Goal: Obtain resource: Download file/media

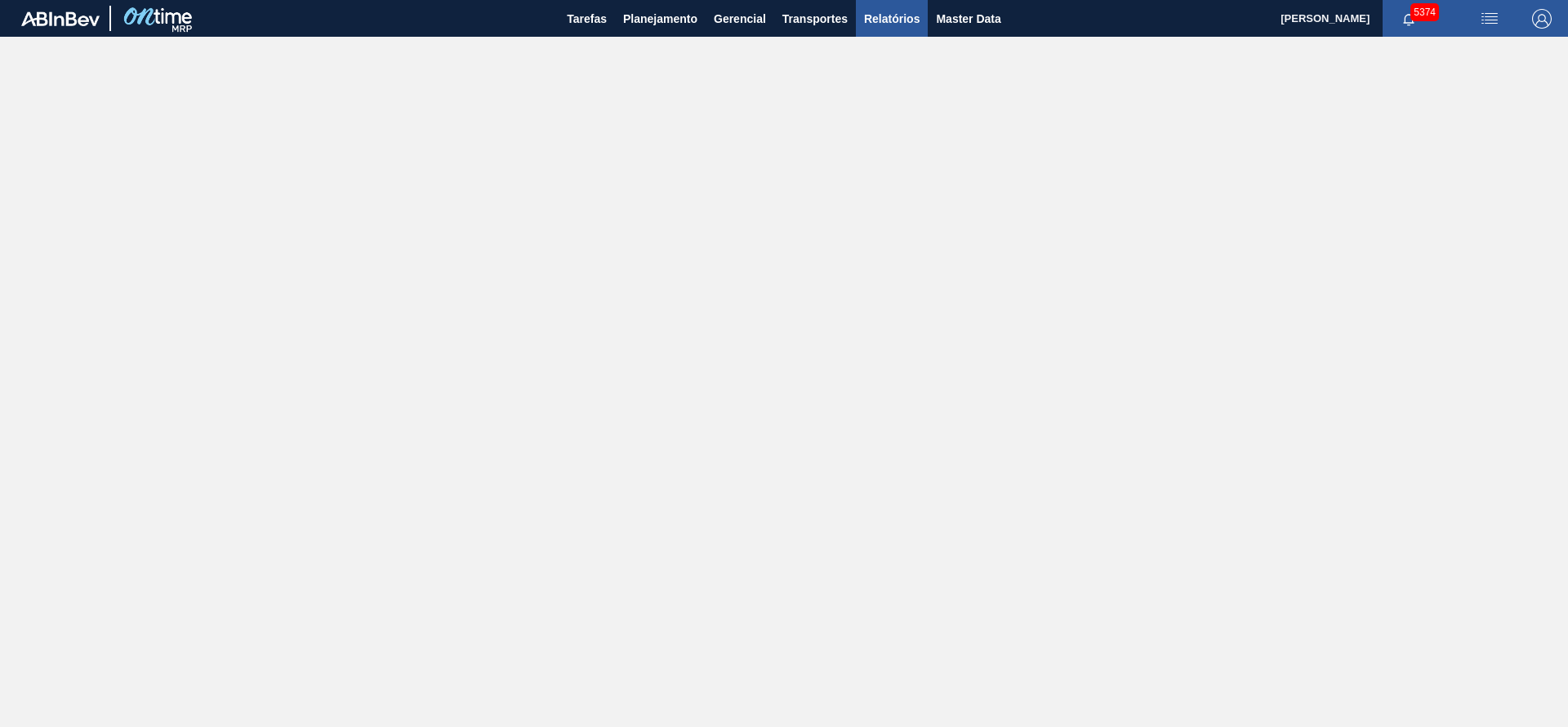
click at [918, 20] on span "Relatórios" at bounding box center [892, 19] width 56 height 20
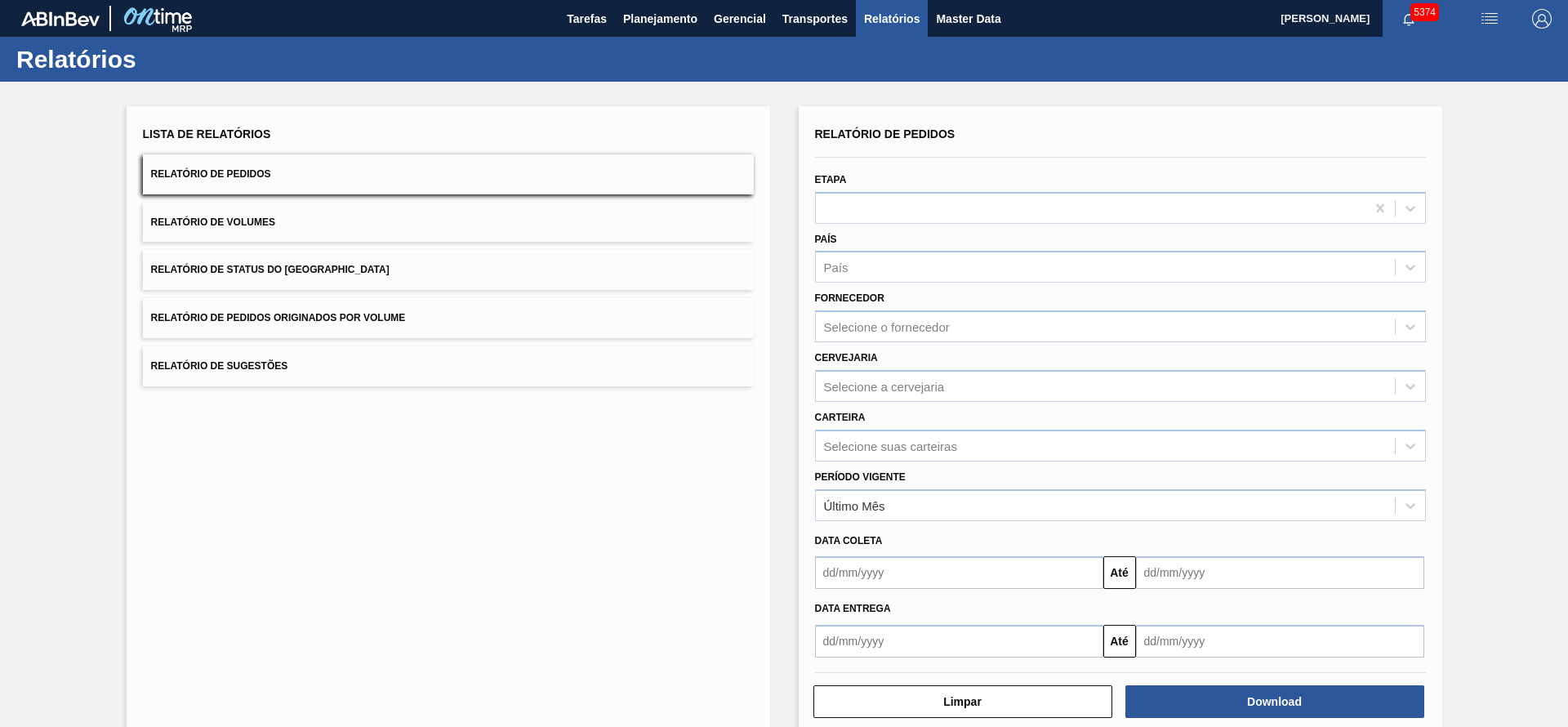
click at [367, 323] on span "Relatório de Pedidos Originados por Volume" at bounding box center [278, 317] width 255 height 12
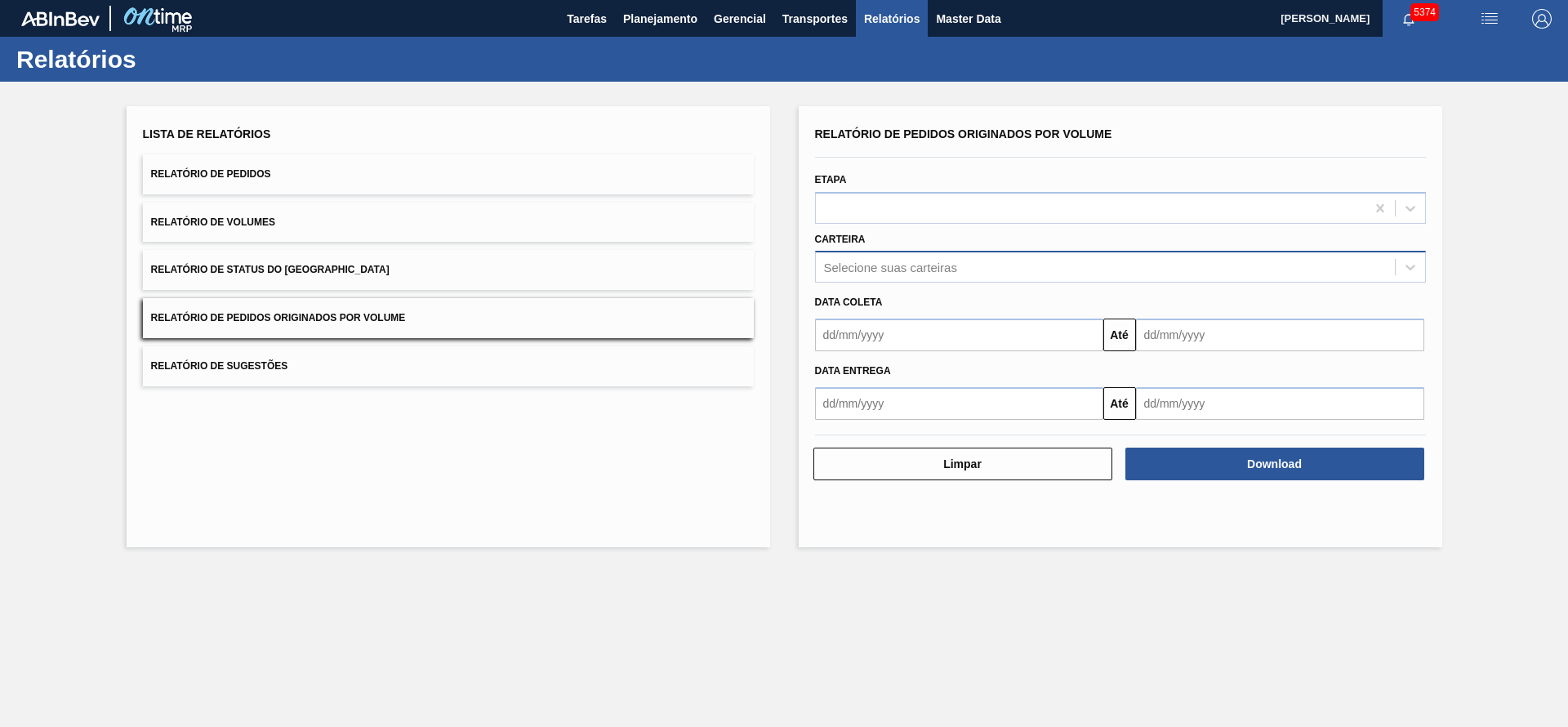
click at [957, 257] on div "Selecione suas carteiras" at bounding box center [1105, 268] width 579 height 23
click at [316, 168] on button "Relatório de Pedidos" at bounding box center [449, 174] width 611 height 40
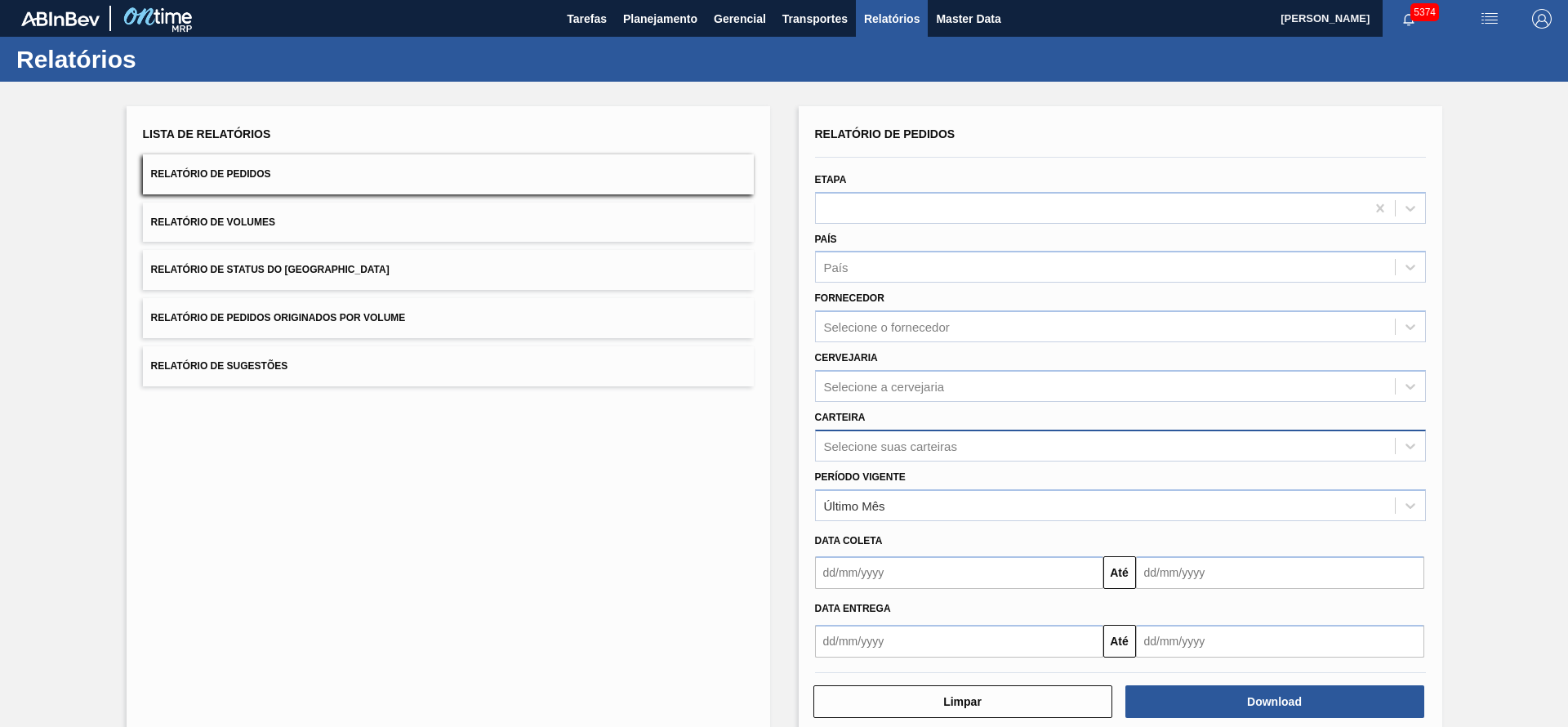
click at [905, 439] on div "Selecione suas carteiras" at bounding box center [891, 445] width 133 height 14
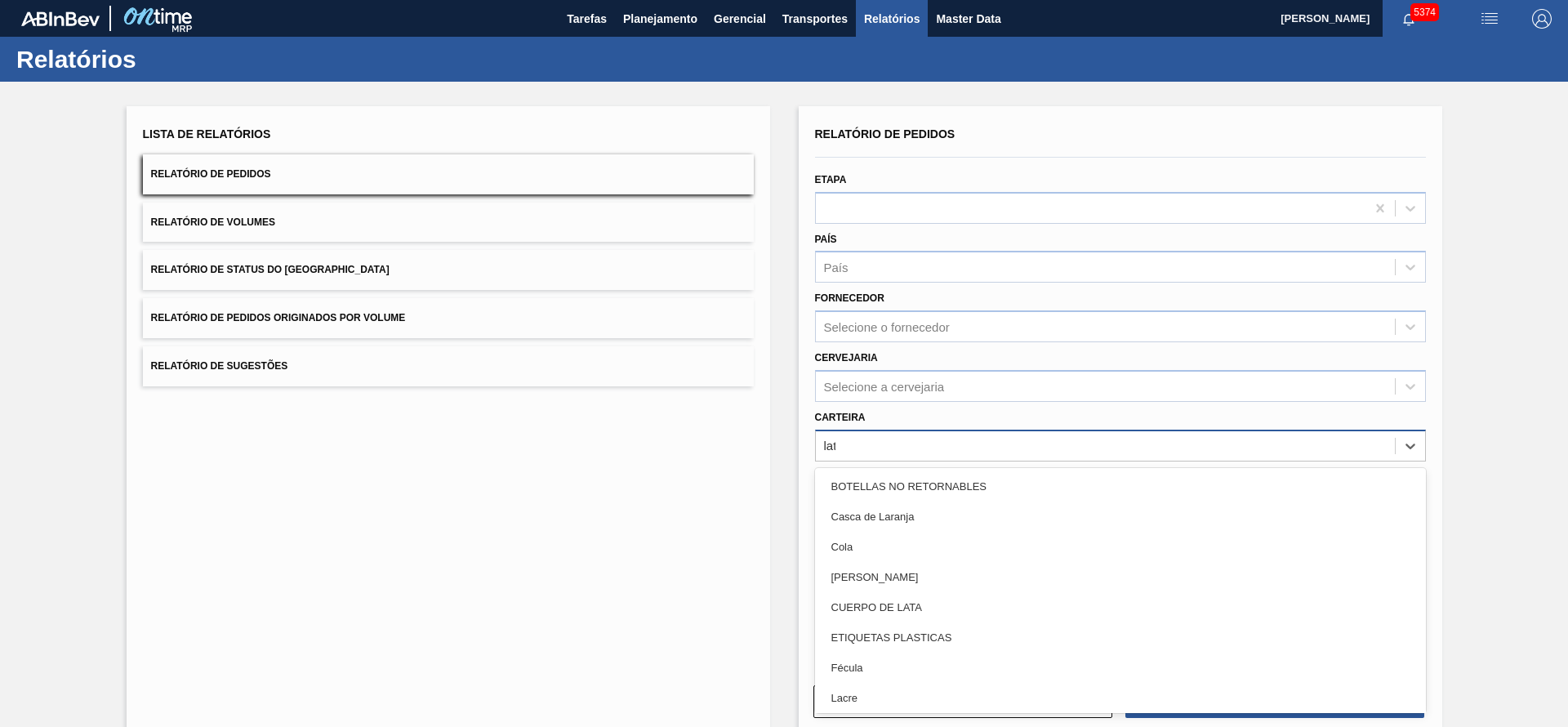
type input "lata"
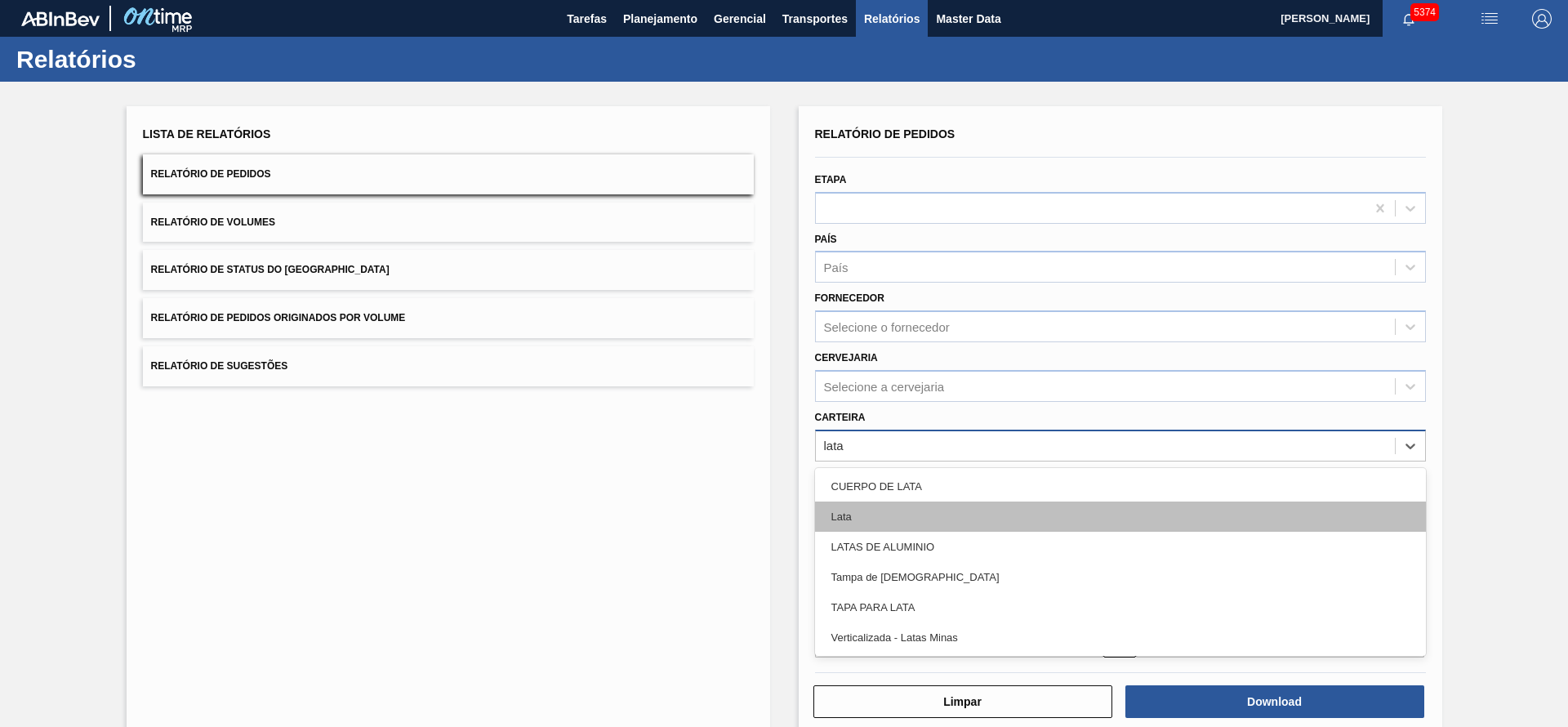
click at [902, 515] on div "Lata" at bounding box center [1120, 517] width 611 height 31
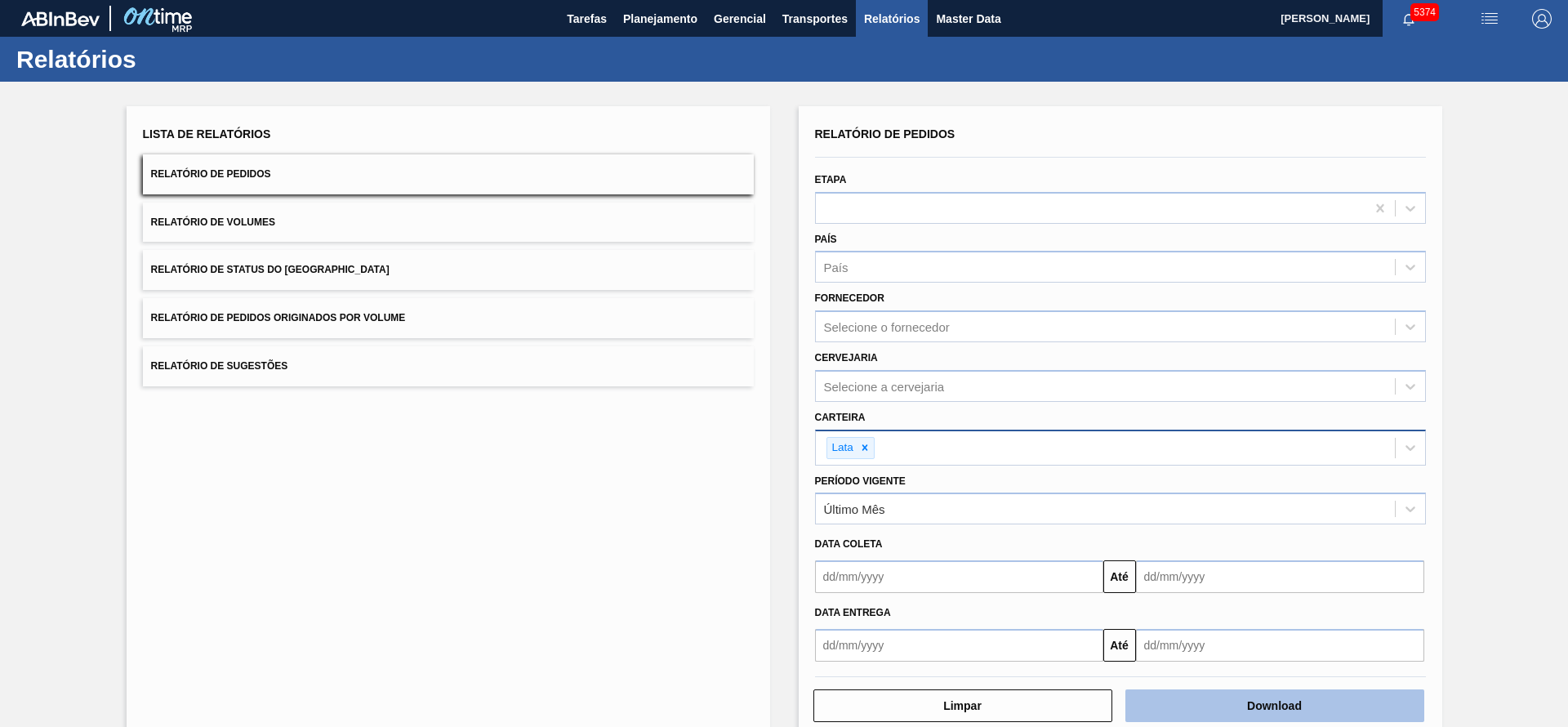
click at [1214, 710] on button "Download" at bounding box center [1274, 705] width 299 height 32
